Goal: Find specific page/section

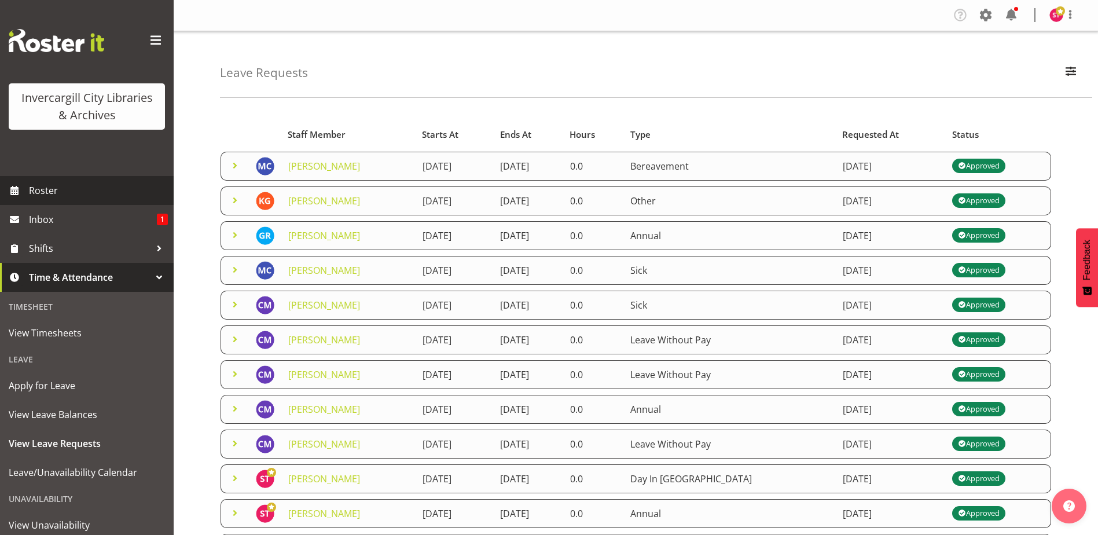
click at [63, 186] on span "Roster" at bounding box center [98, 190] width 139 height 17
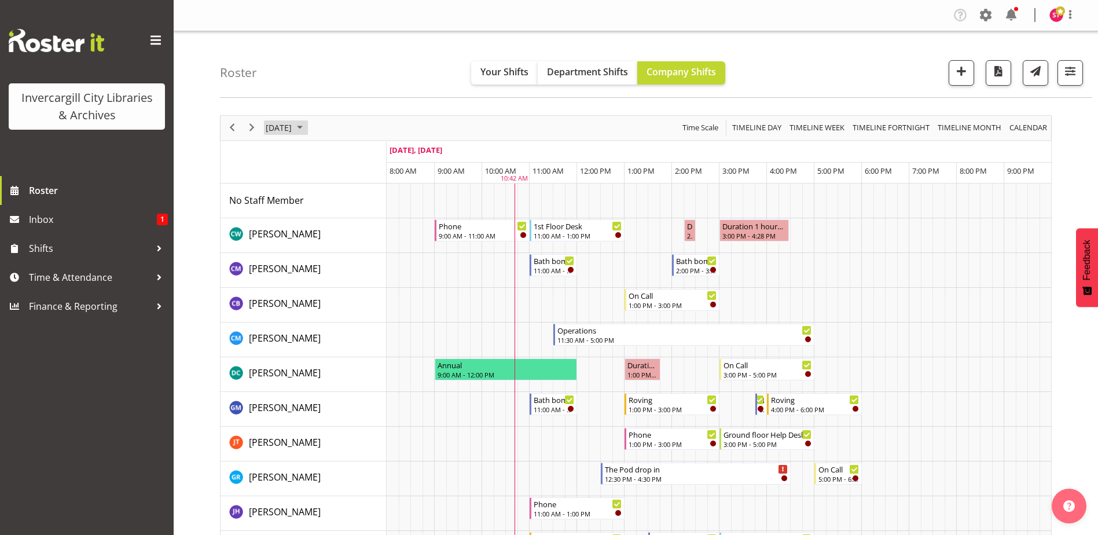
click at [293, 127] on span "October 2, 2025" at bounding box center [279, 127] width 28 height 14
click at [384, 203] on span "4" at bounding box center [388, 196] width 17 height 17
